Goal: Task Accomplishment & Management: Manage account settings

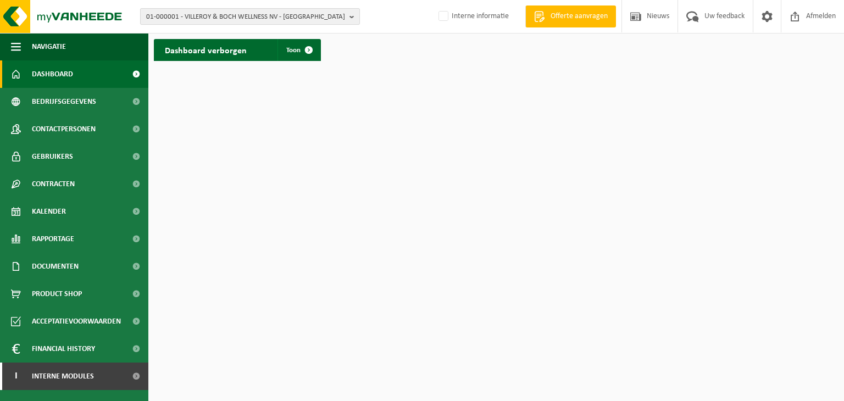
click at [184, 17] on span "01-000001 - VILLEROY & BOCH WELLNESS NV - ROESELARE" at bounding box center [245, 17] width 199 height 16
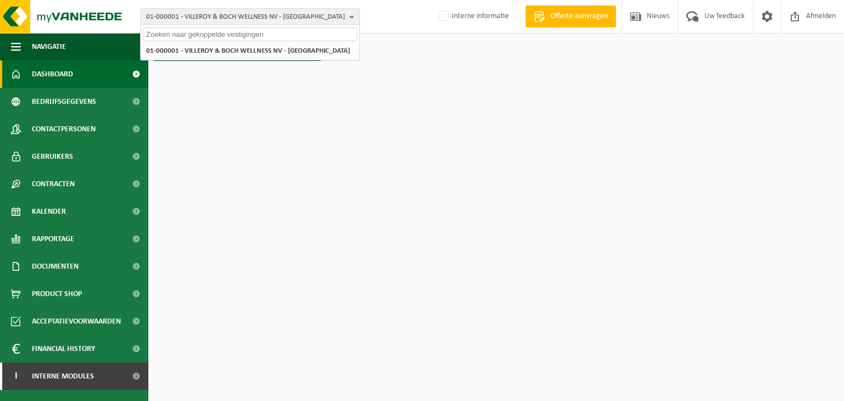
click at [190, 35] on input "text" at bounding box center [250, 34] width 214 height 14
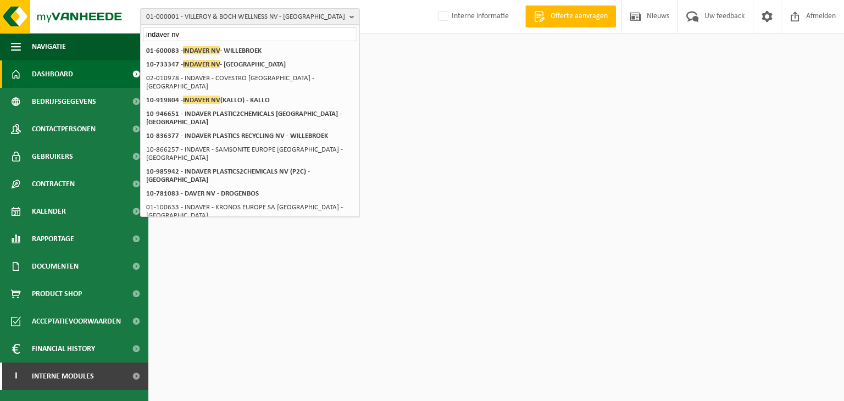
click at [176, 32] on input "indaver nv" at bounding box center [250, 34] width 214 height 14
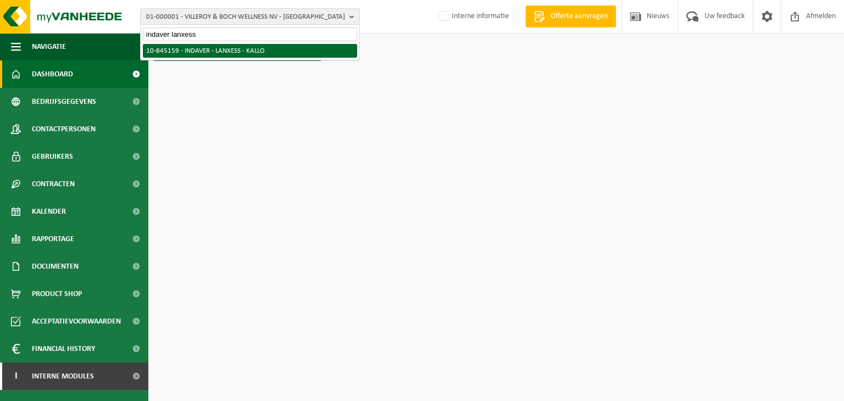
type input "indaver lanxess"
click at [217, 44] on li "10-845159 - INDAVER - LANXESS - KALLO" at bounding box center [250, 51] width 214 height 14
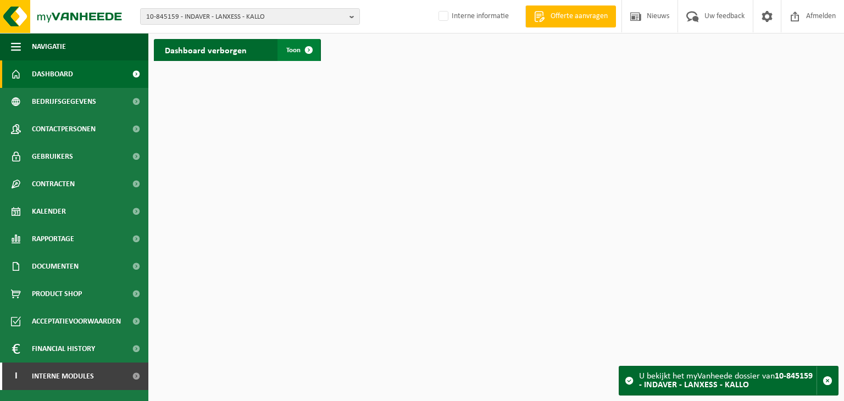
click at [296, 53] on span "Toon" at bounding box center [293, 50] width 14 height 7
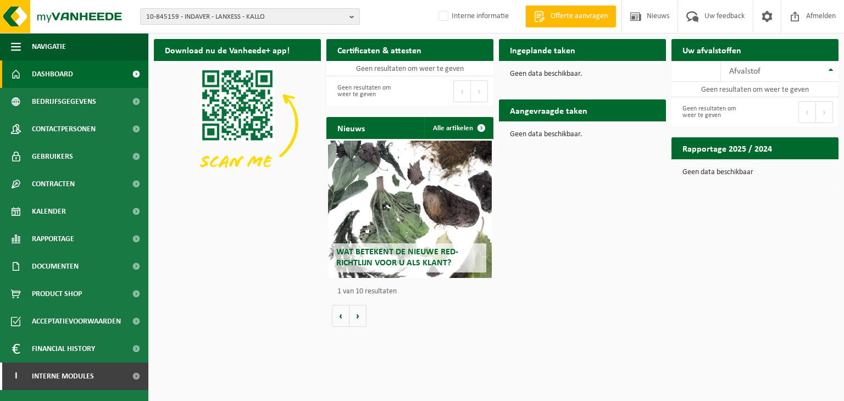
click at [244, 19] on span "10-845159 - INDAVER - LANXESS - KALLO" at bounding box center [245, 17] width 199 height 16
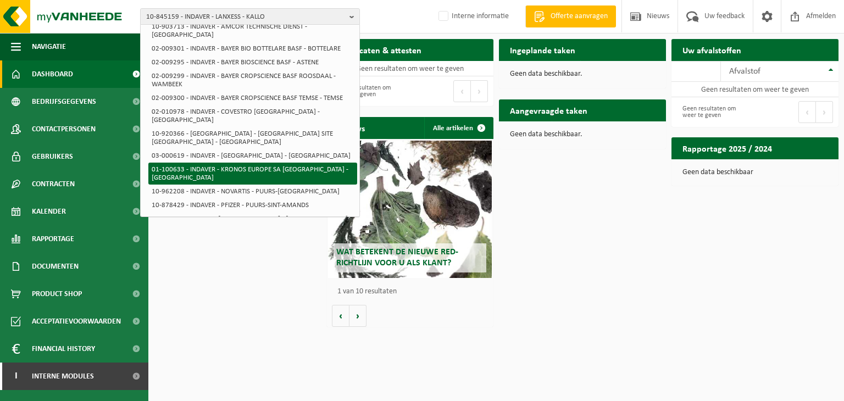
scroll to position [38, 0]
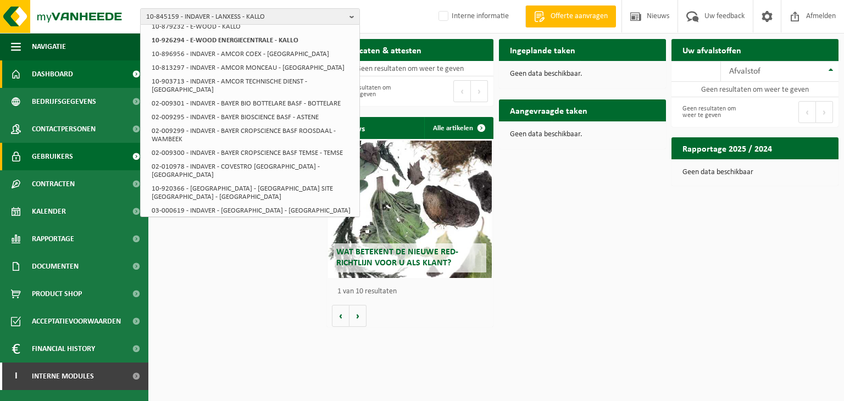
click at [91, 158] on link "Gebruikers" at bounding box center [74, 156] width 148 height 27
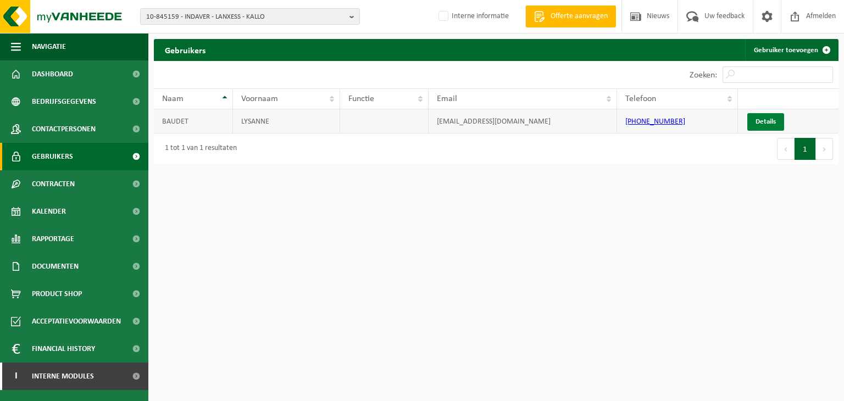
click at [752, 118] on link "Details" at bounding box center [766, 122] width 37 height 18
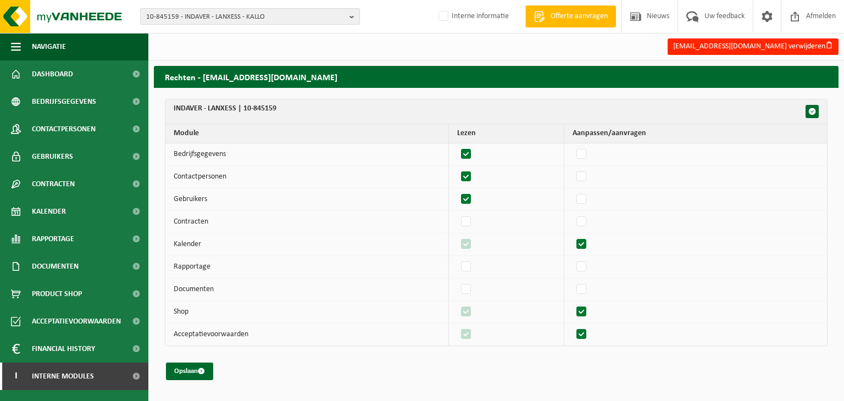
click at [240, 22] on span "10-845159 - INDAVER - LANXESS - KALLO" at bounding box center [245, 17] width 199 height 16
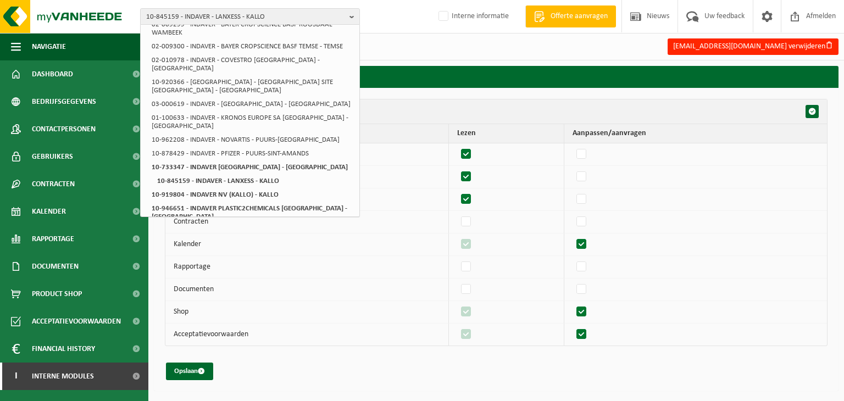
scroll to position [148, 0]
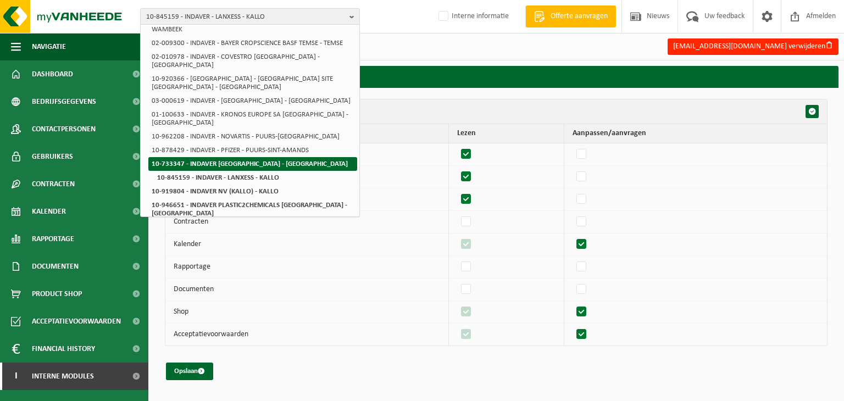
click at [266, 157] on li "10-733347 - INDAVER [GEOGRAPHIC_DATA] - [GEOGRAPHIC_DATA]" at bounding box center [252, 164] width 209 height 14
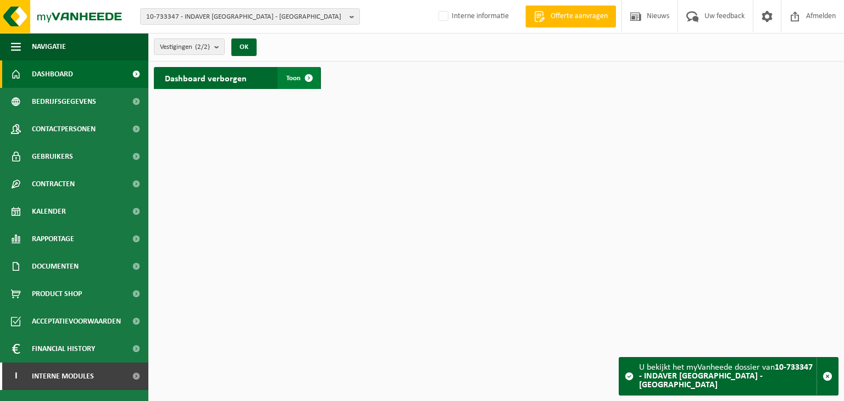
click at [308, 80] on span at bounding box center [309, 78] width 22 height 22
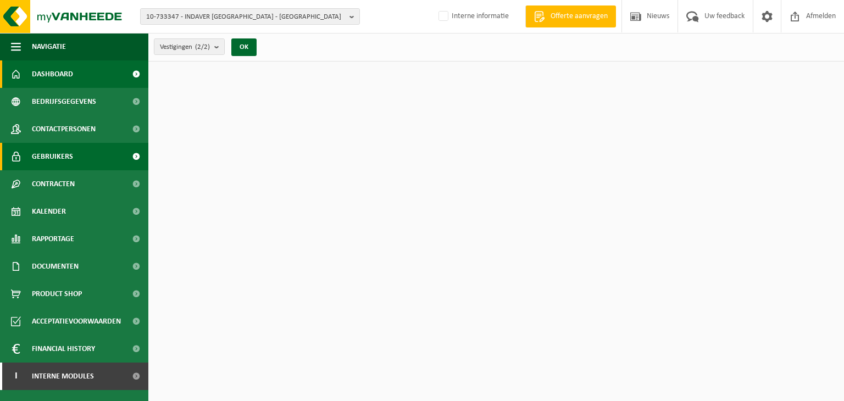
click at [103, 156] on link "Gebruikers" at bounding box center [74, 156] width 148 height 27
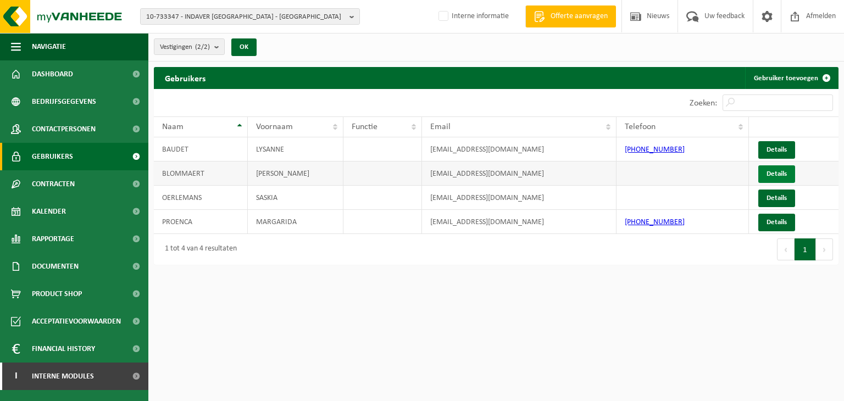
click at [764, 170] on link "Details" at bounding box center [777, 174] width 37 height 18
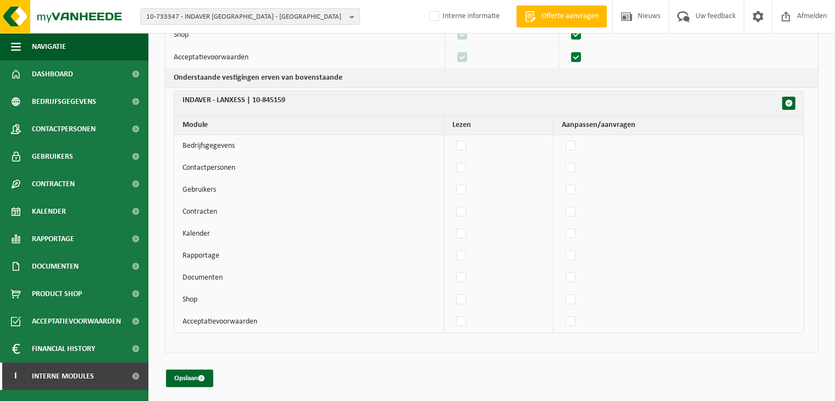
scroll to position [278, 0]
click at [792, 104] on span "button" at bounding box center [789, 103] width 8 height 8
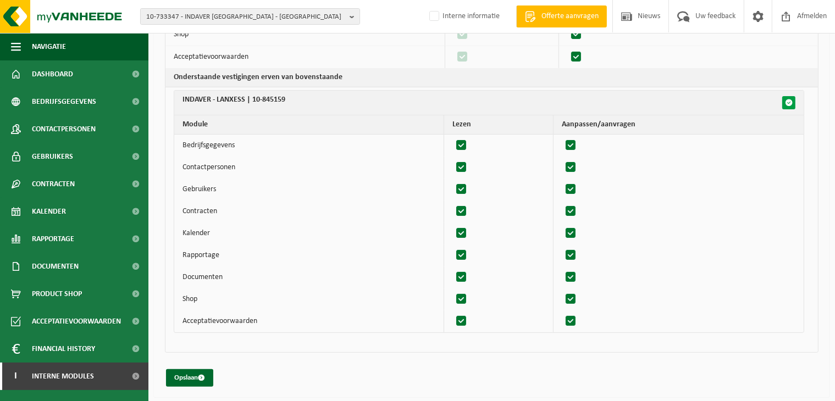
checkbox input "true"
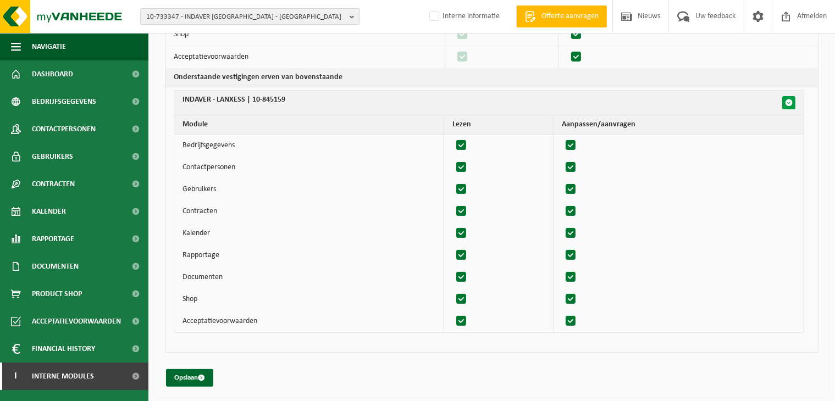
checkbox input "true"
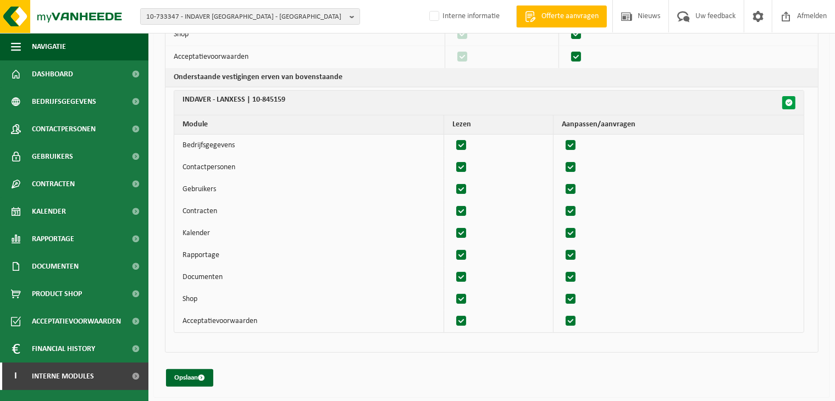
checkbox input "true"
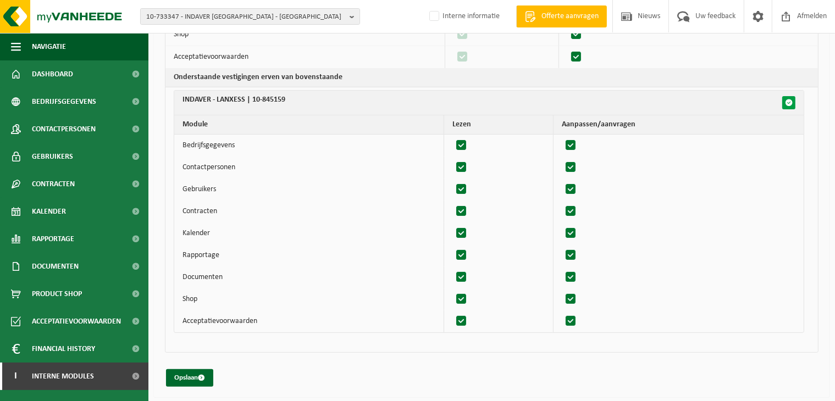
checkbox input "true"
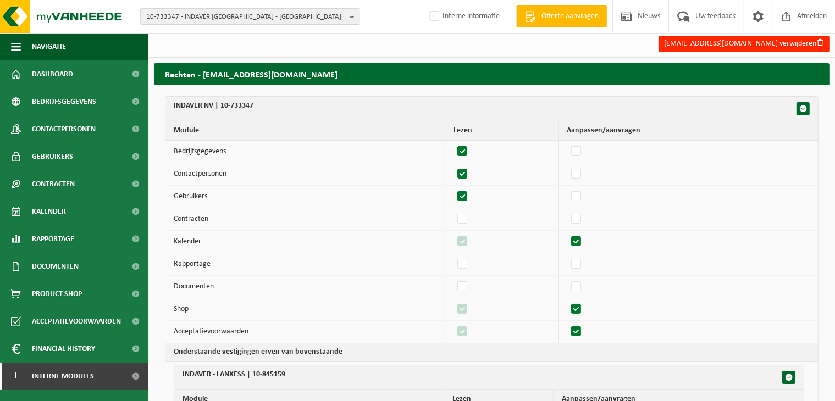
scroll to position [0, 0]
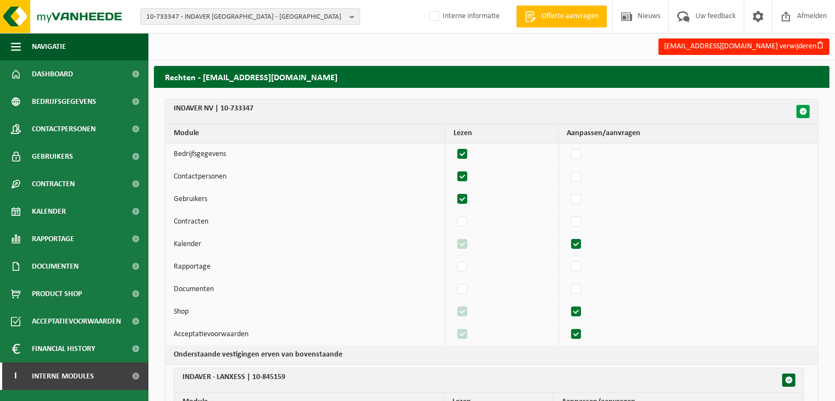
click at [805, 111] on span "button" at bounding box center [803, 112] width 8 height 8
checkbox input "false"
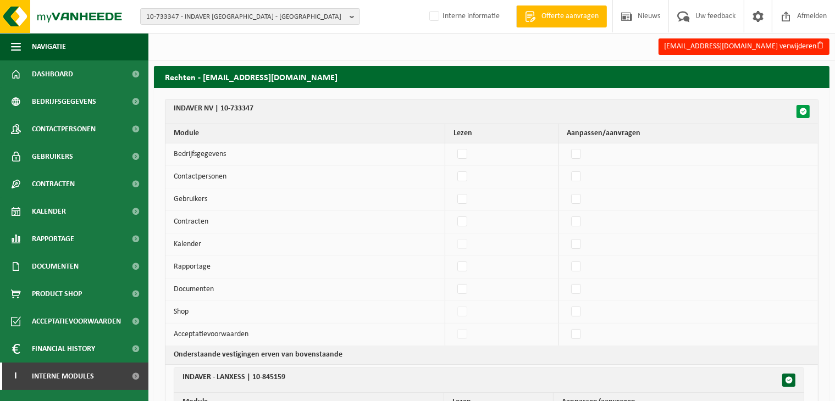
checkbox input "false"
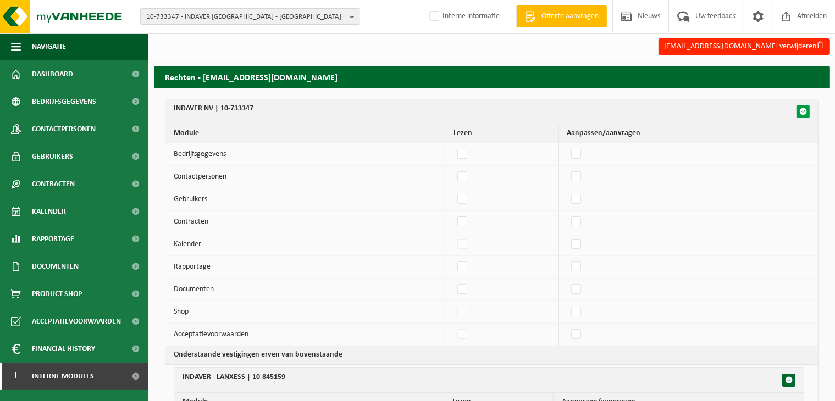
checkbox input "false"
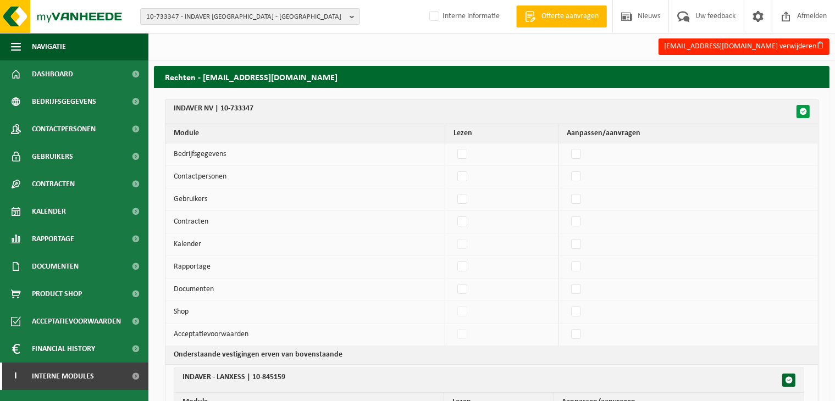
checkbox input "false"
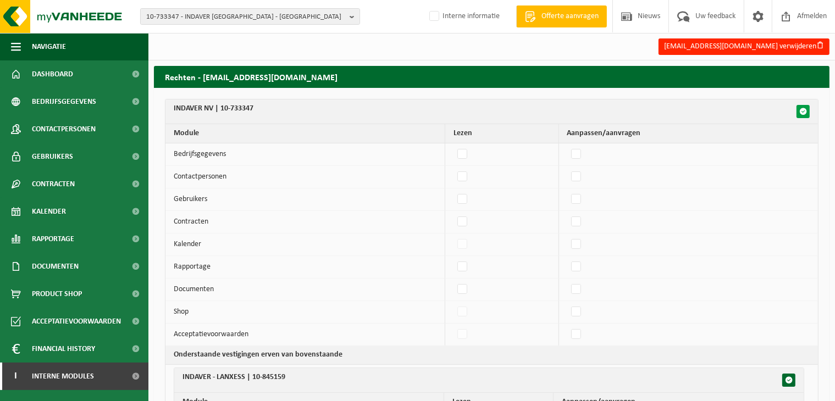
checkbox input "false"
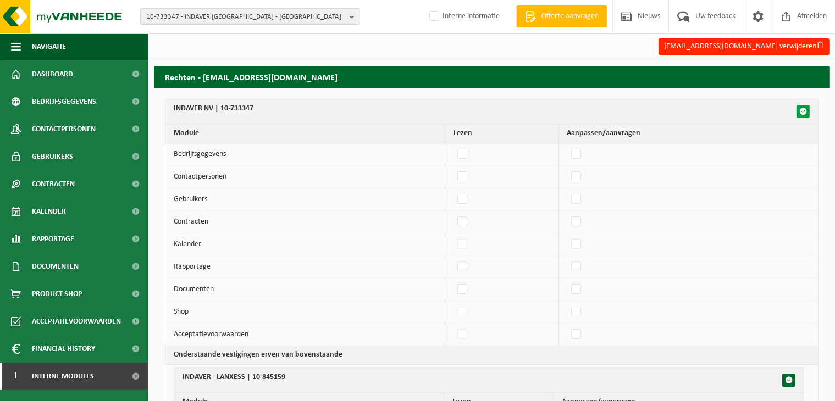
checkbox input "false"
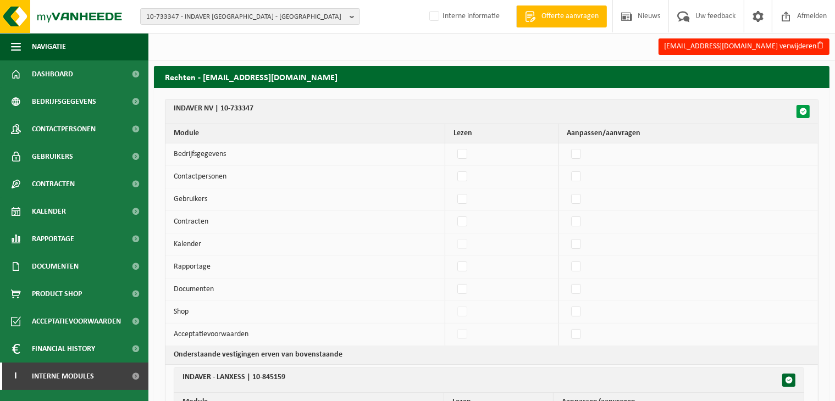
checkbox input "false"
click at [805, 111] on span "button" at bounding box center [803, 112] width 8 height 8
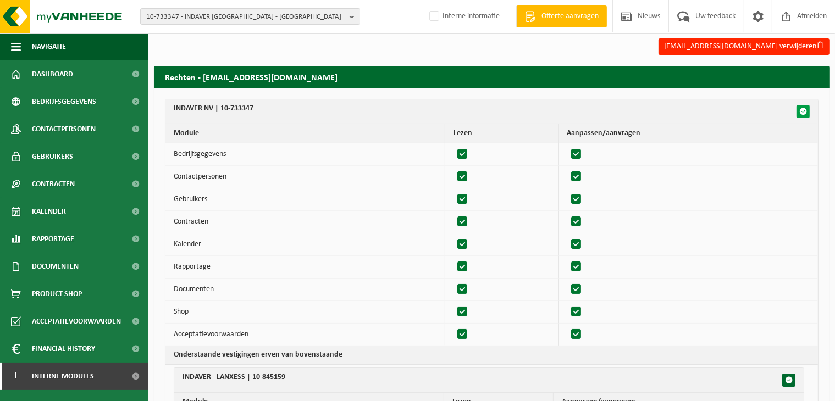
checkbox input "true"
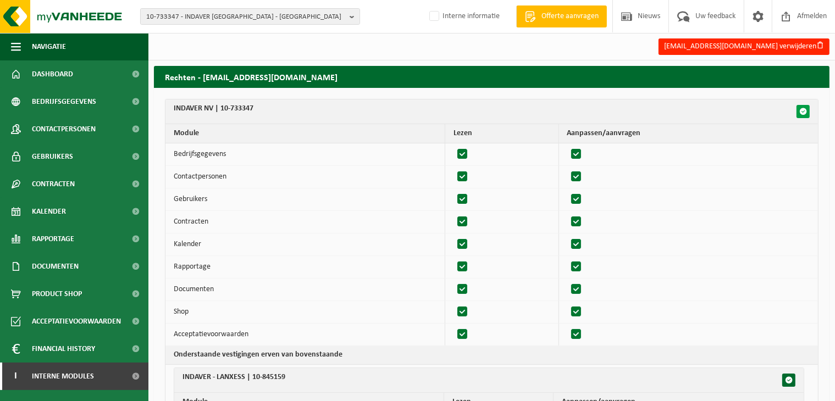
checkbox input "true"
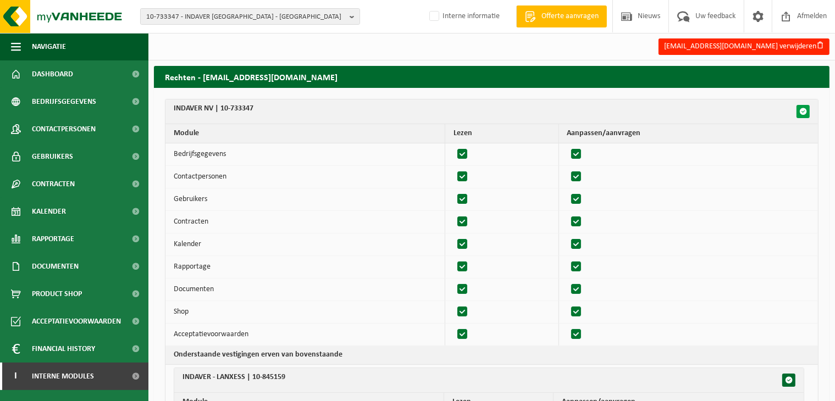
checkbox input "true"
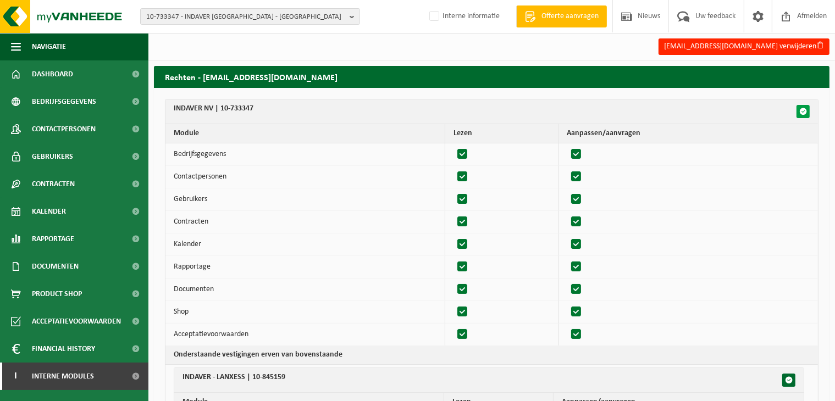
checkbox input "true"
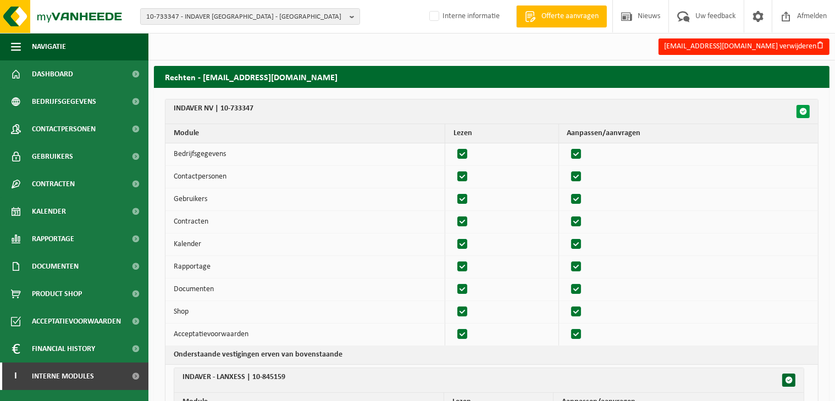
checkbox input "true"
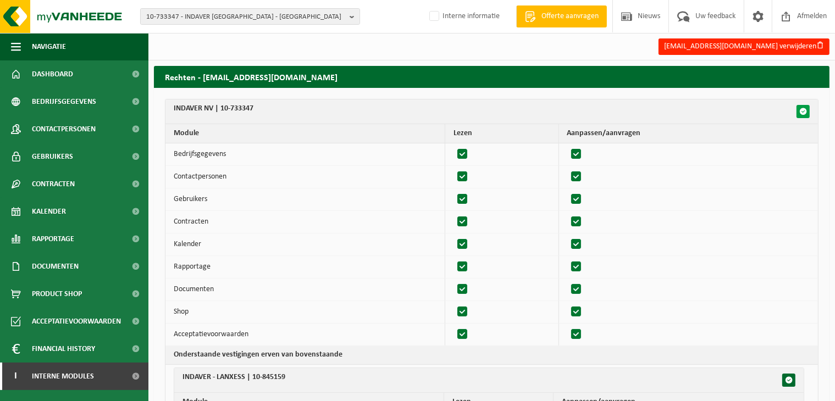
checkbox input "true"
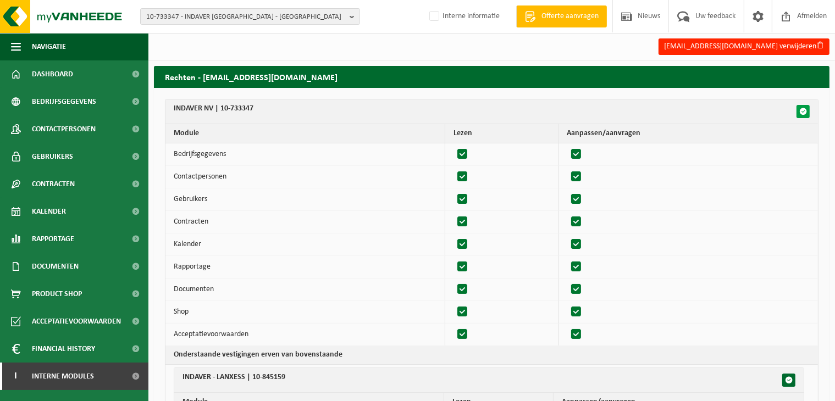
checkbox input "true"
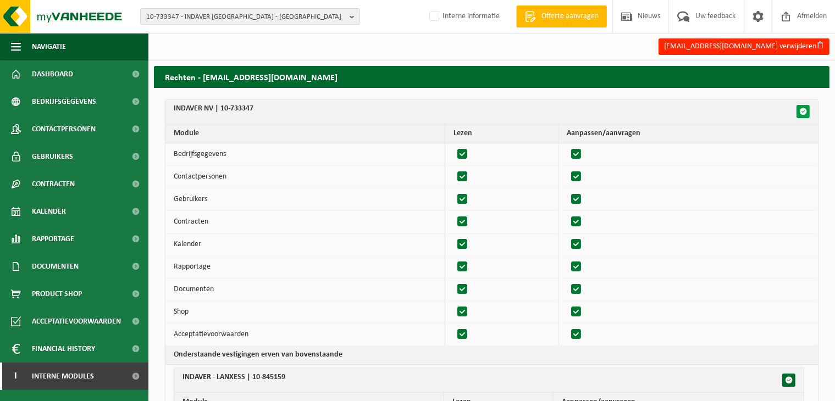
checkbox input "true"
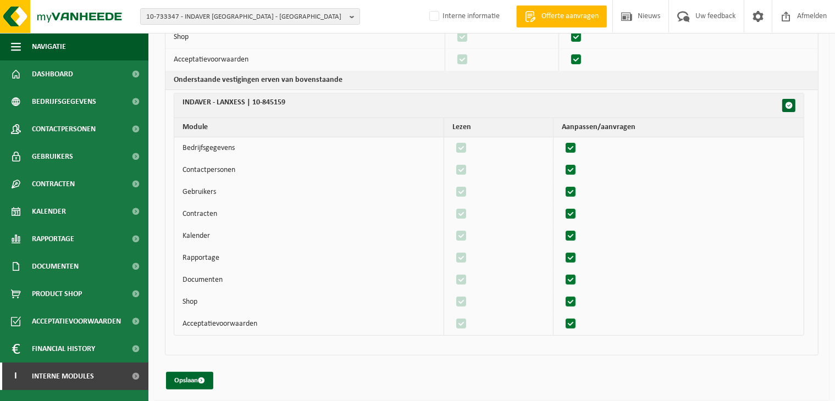
scroll to position [278, 0]
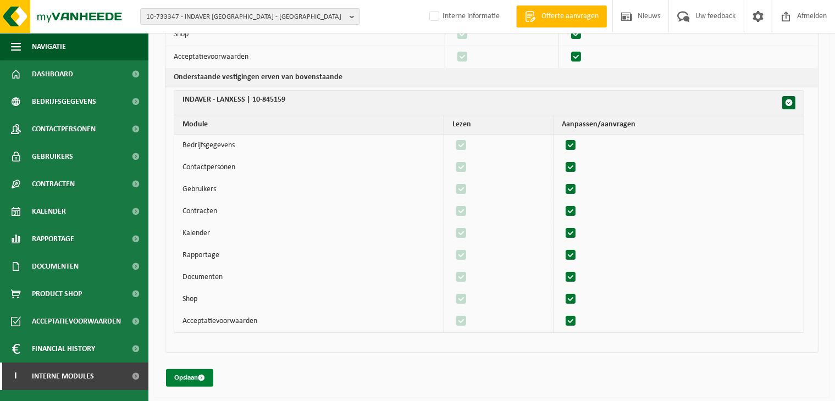
click at [191, 372] on button "Opslaan" at bounding box center [189, 378] width 47 height 18
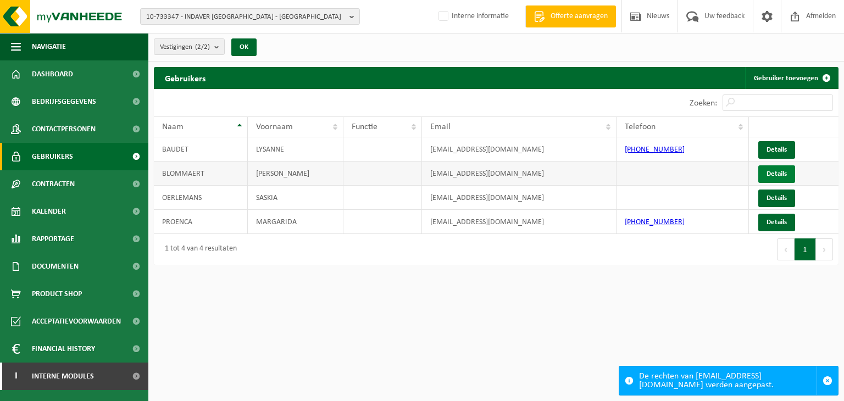
click at [772, 170] on link "Details" at bounding box center [777, 174] width 37 height 18
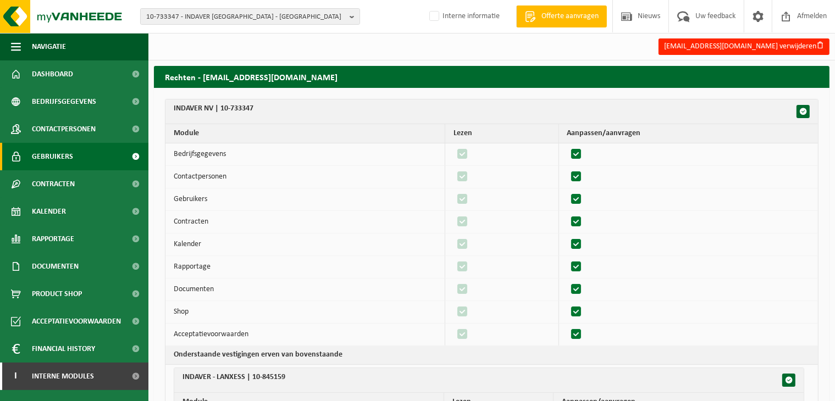
click at [108, 157] on link "Gebruikers" at bounding box center [74, 156] width 148 height 27
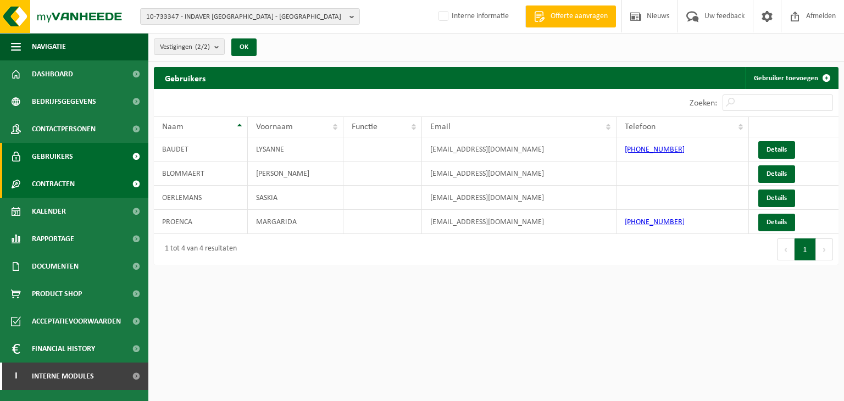
click at [117, 181] on link "Contracten" at bounding box center [74, 183] width 148 height 27
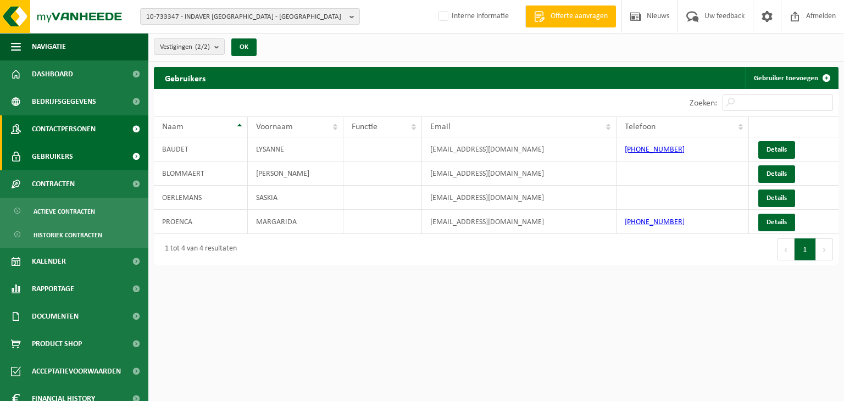
click at [111, 131] on link "Contactpersonen" at bounding box center [74, 128] width 148 height 27
